Goal: Task Accomplishment & Management: Use online tool/utility

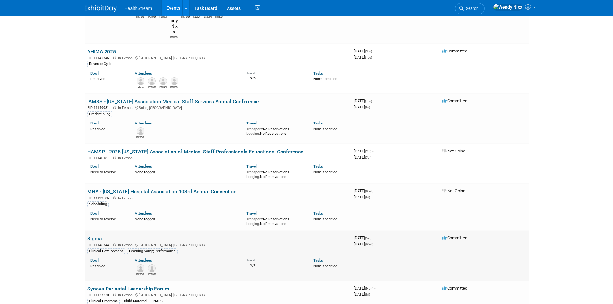
scroll to position [386, 0]
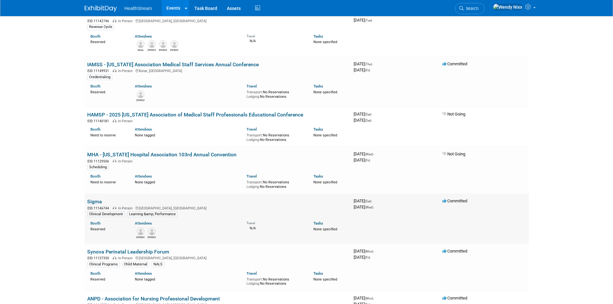
click at [91, 198] on link "Sigma" at bounding box center [94, 201] width 15 height 6
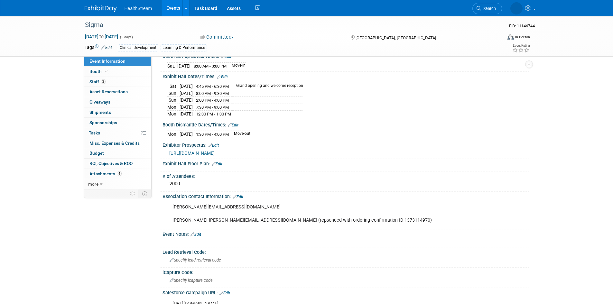
scroll to position [129, 0]
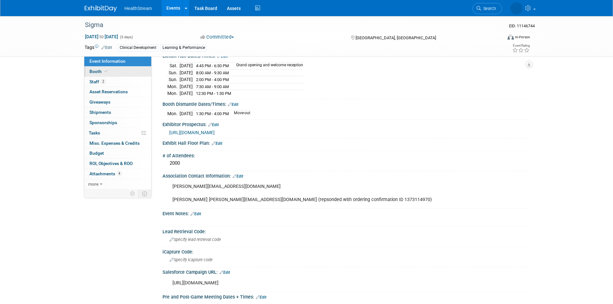
click at [95, 72] on span "Booth" at bounding box center [99, 71] width 20 height 5
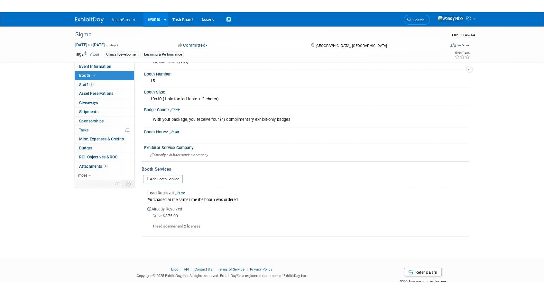
scroll to position [96, 0]
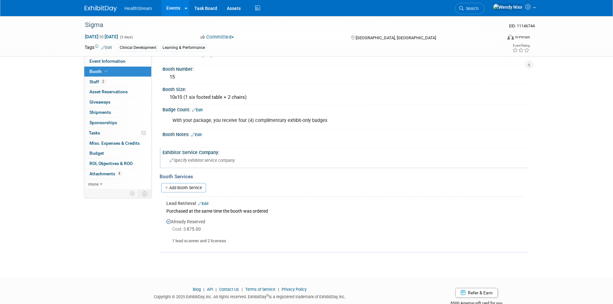
click at [237, 159] on div "Specify exhibitor service company" at bounding box center [345, 160] width 356 height 10
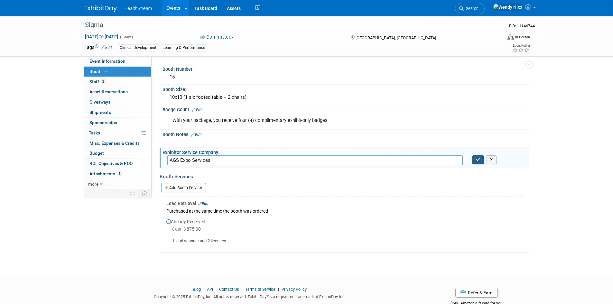
type input "AGS Expo Services"
click at [478, 158] on icon "button" at bounding box center [478, 160] width 5 height 4
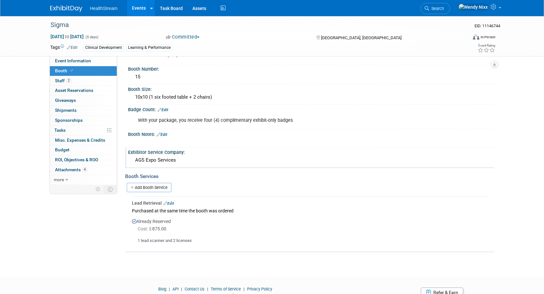
click at [145, 6] on link "Events" at bounding box center [138, 8] width 23 height 16
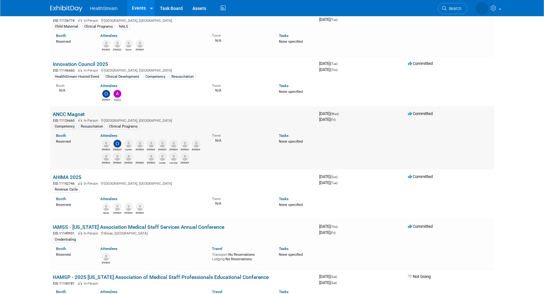
scroll to position [193, 0]
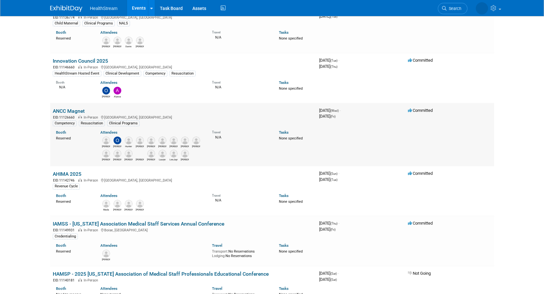
click at [73, 110] on link "ANCC Magnet" at bounding box center [69, 111] width 32 height 6
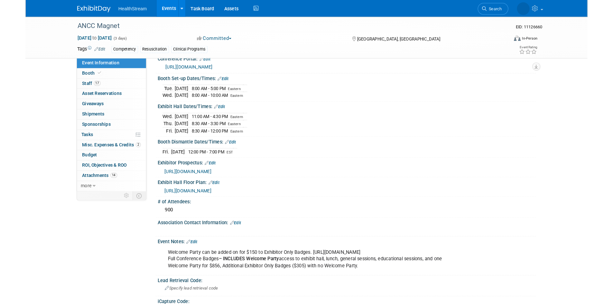
scroll to position [96, 0]
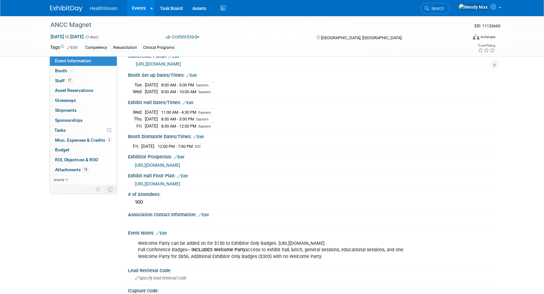
click at [180, 183] on span "https://ancc25.mapyourshow.com/8_0/floorplan/index.cfm?st=exhibitorname&sv=heal…" at bounding box center [157, 183] width 45 height 5
